Goal: Task Accomplishment & Management: Complete application form

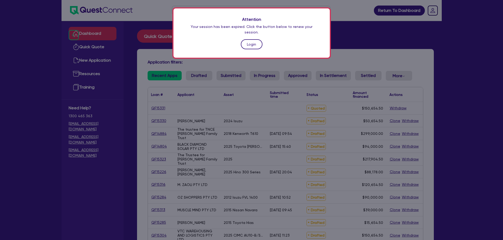
click at [258, 39] on link "Login" at bounding box center [252, 44] width 22 height 10
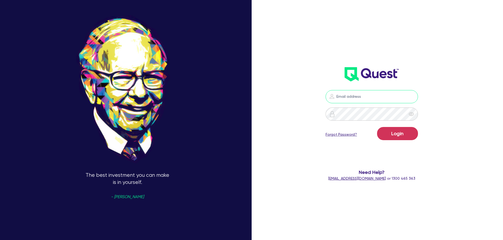
type input "[PERSON_NAME][EMAIL_ADDRESS][PERSON_NAME][DOMAIN_NAME]"
click at [394, 135] on button "Login" at bounding box center [397, 133] width 41 height 13
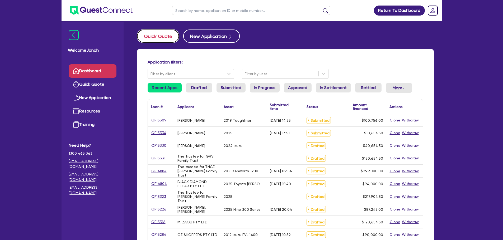
click at [165, 37] on button "Quick Quote" at bounding box center [158, 36] width 42 height 13
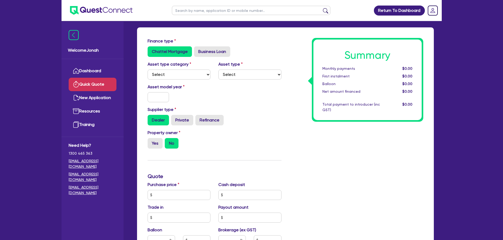
scroll to position [26, 0]
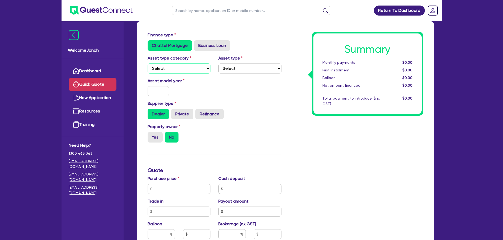
click at [178, 65] on select "Select Cars and light trucks Primary assets Secondary assets Tertiary assets" at bounding box center [178, 69] width 63 height 10
click at [180, 69] on select "Select Cars and light trucks Primary assets Secondary assets Tertiary assets" at bounding box center [178, 69] width 63 height 10
select select "PRIMARY_ASSETS"
click at [147, 64] on select "Select Cars and light trucks Primary assets Secondary assets Tertiary assets" at bounding box center [178, 69] width 63 height 10
click at [227, 70] on select "Select Heavy trucks over 4.5 tonne Trailers Bus and coaches Yellow goods and ex…" at bounding box center [249, 69] width 63 height 10
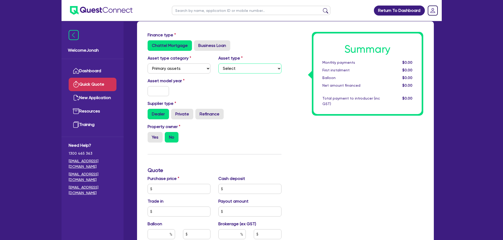
select select "YELLOW_GOODS_AND_EXCAVATORS"
click at [218, 64] on select "Select Heavy trucks over 4.5 tonne Trailers Bus and coaches Yellow goods and ex…" at bounding box center [249, 69] width 63 height 10
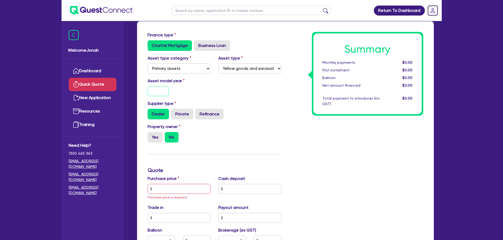
click at [155, 95] on input "text" at bounding box center [158, 91] width 22 height 10
type input "0"
type input "2025"
click at [153, 138] on label "Yes" at bounding box center [154, 137] width 15 height 11
click at [151, 136] on input "Yes" at bounding box center [148, 133] width 3 height 3
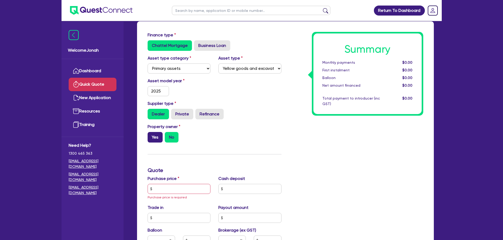
radio input "true"
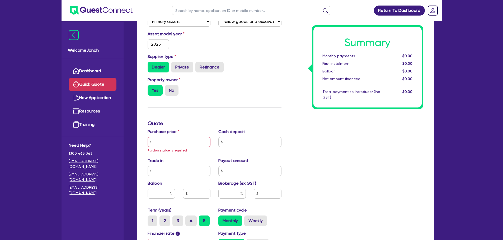
scroll to position [79, 0]
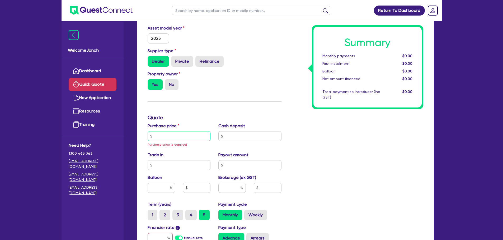
click at [182, 138] on input "text" at bounding box center [178, 136] width 63 height 10
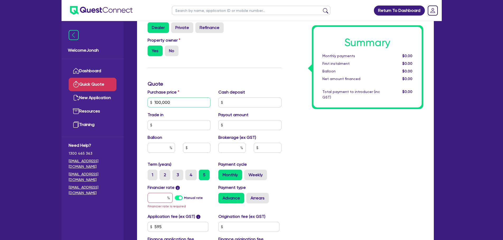
scroll to position [132, 0]
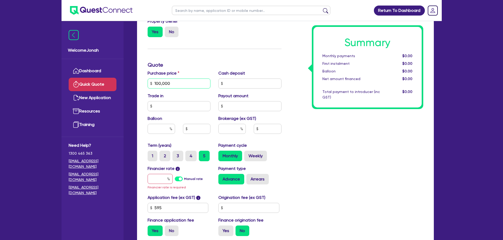
type input "100,000"
click at [159, 131] on input "text" at bounding box center [160, 129] width 27 height 10
click at [244, 87] on input "text" at bounding box center [249, 84] width 63 height 10
type input "10,000"
click at [160, 133] on input "text" at bounding box center [160, 129] width 27 height 10
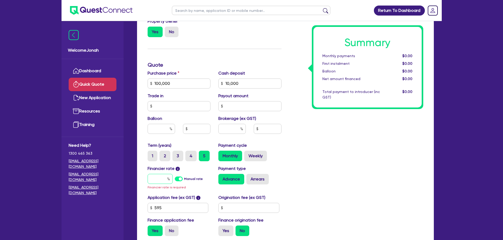
click at [163, 180] on input "text" at bounding box center [159, 179] width 25 height 10
type input "6"
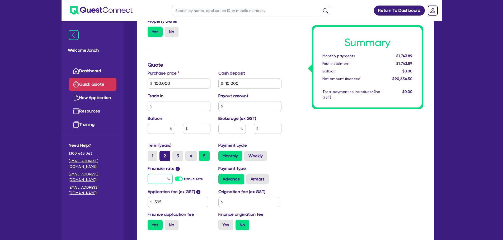
type input "7"
click at [375, 160] on div "Summary Monthly payments $1,743.89 First instalment $1,743.89 Balloon $0.00 Net…" at bounding box center [356, 80] width 142 height 308
drag, startPoint x: 221, startPoint y: 131, endPoint x: 216, endPoint y: 125, distance: 7.0
click at [221, 130] on input "text" at bounding box center [231, 129] width 27 height 10
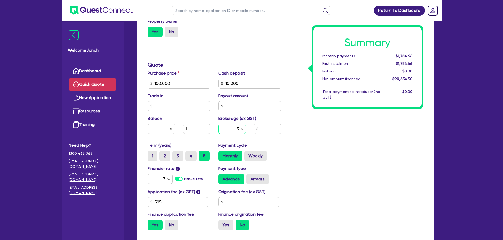
type input "3"
click at [325, 151] on div "Summary Monthly payments $1,784.66 First instalment $1,784.66 Balloon $0.00 Net…" at bounding box center [356, 80] width 142 height 308
type input "2,719.64"
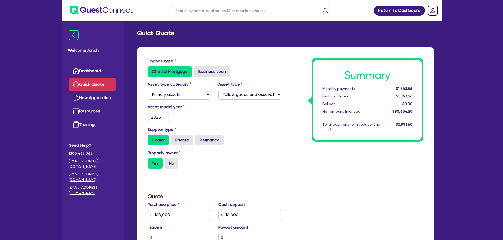
scroll to position [0, 0]
click at [242, 131] on div "Supplier type Dealer Private Refinance" at bounding box center [215, 136] width 142 height 19
